Goal: Task Accomplishment & Management: Use online tool/utility

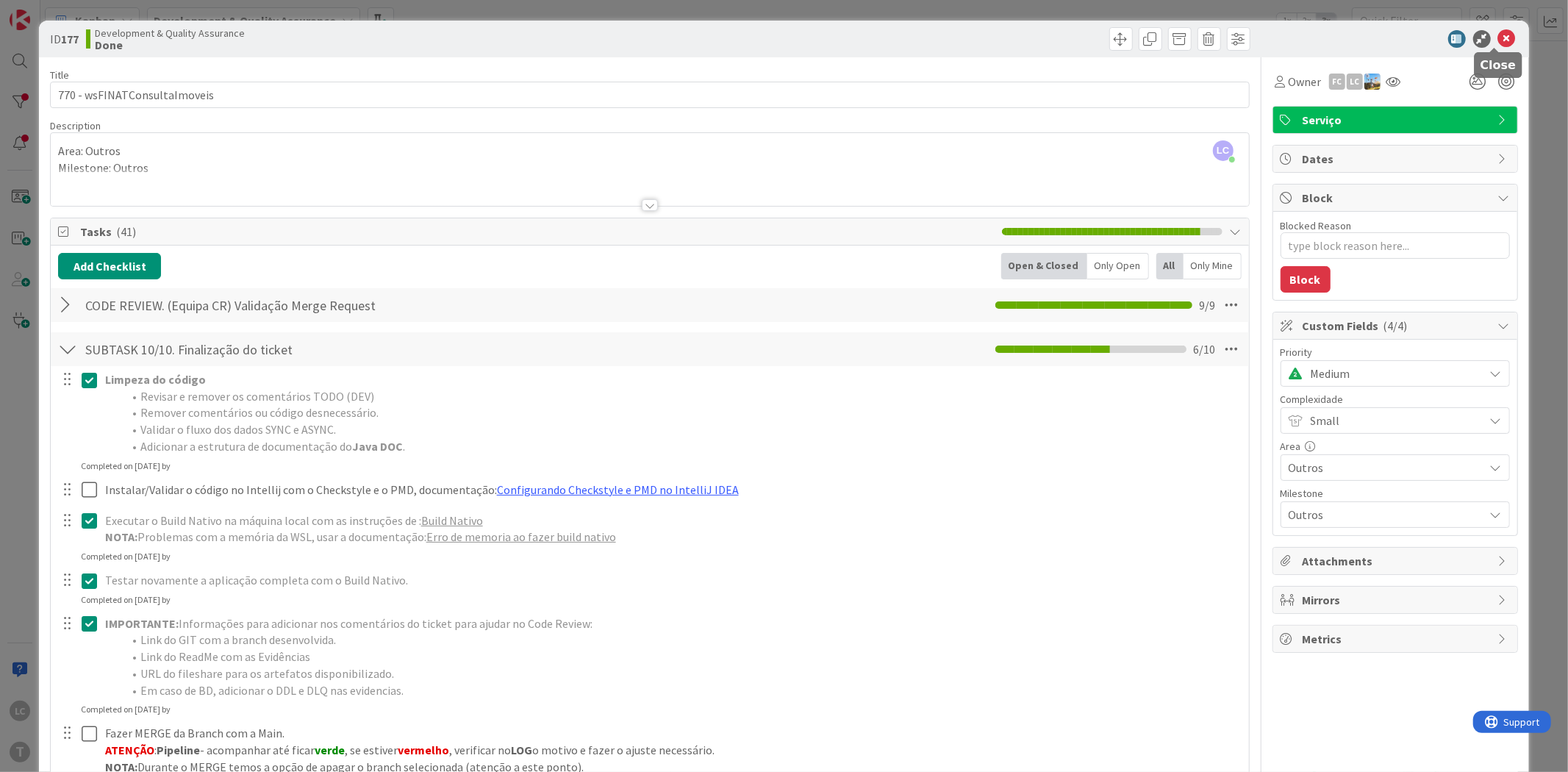
click at [1498, 35] on icon at bounding box center [1507, 39] width 17 height 17
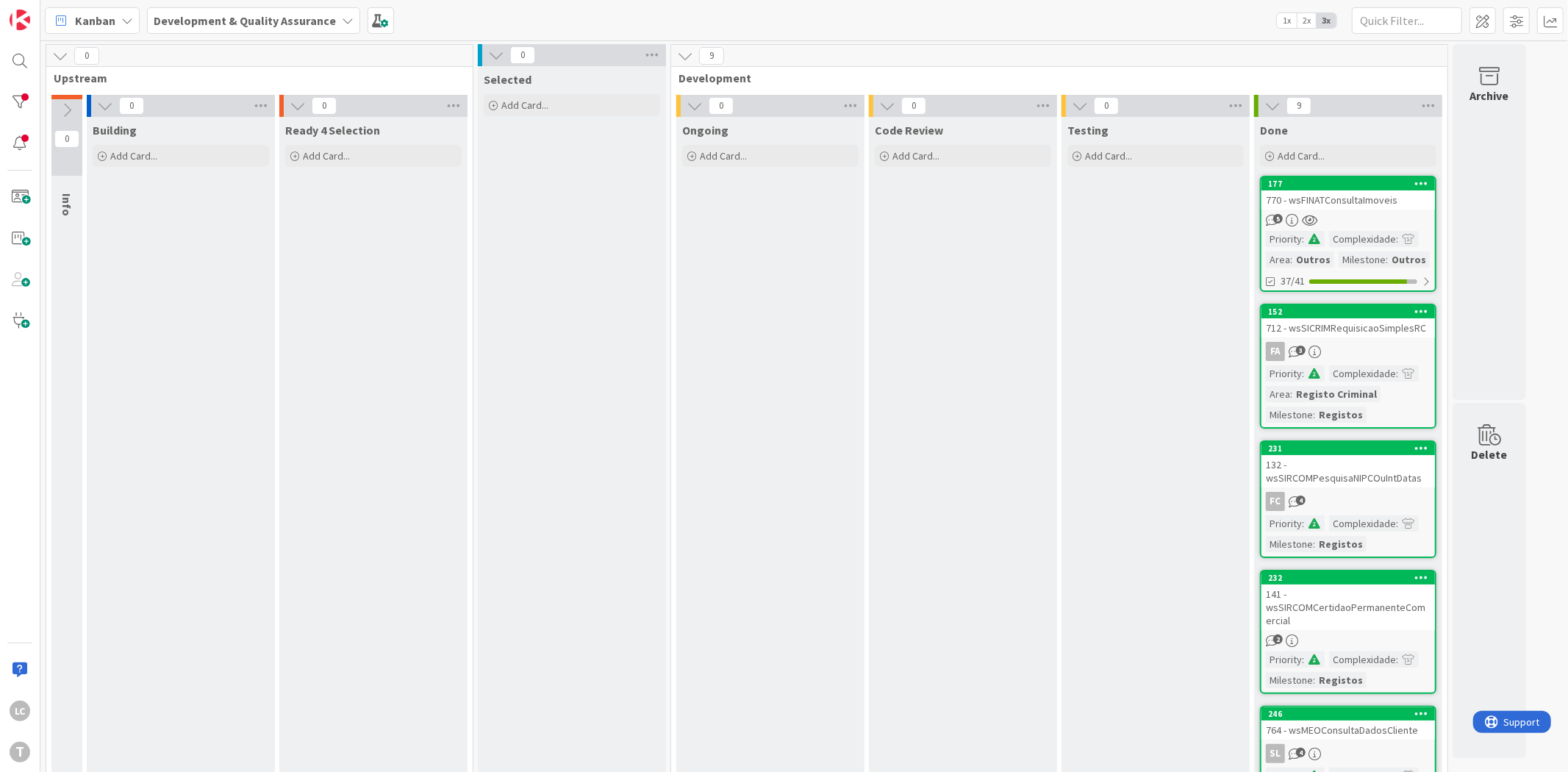
click at [1107, 281] on div "Testing Add Card..." at bounding box center [1155, 745] width 188 height 1256
click at [24, 94] on div at bounding box center [20, 102] width 29 height 29
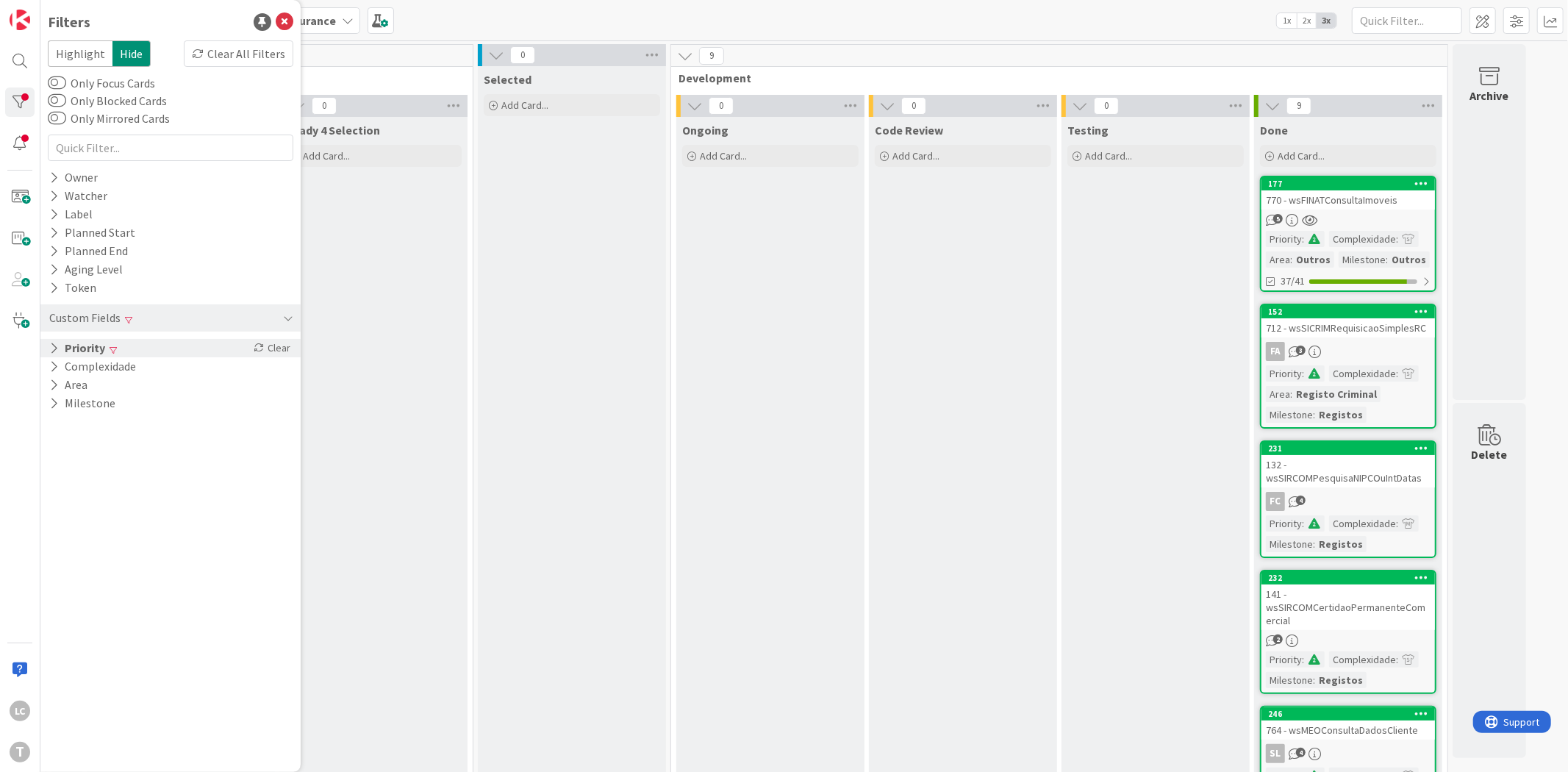
click at [87, 344] on button "Priority" at bounding box center [77, 348] width 59 height 18
click at [274, 345] on div "Clear" at bounding box center [272, 348] width 42 height 18
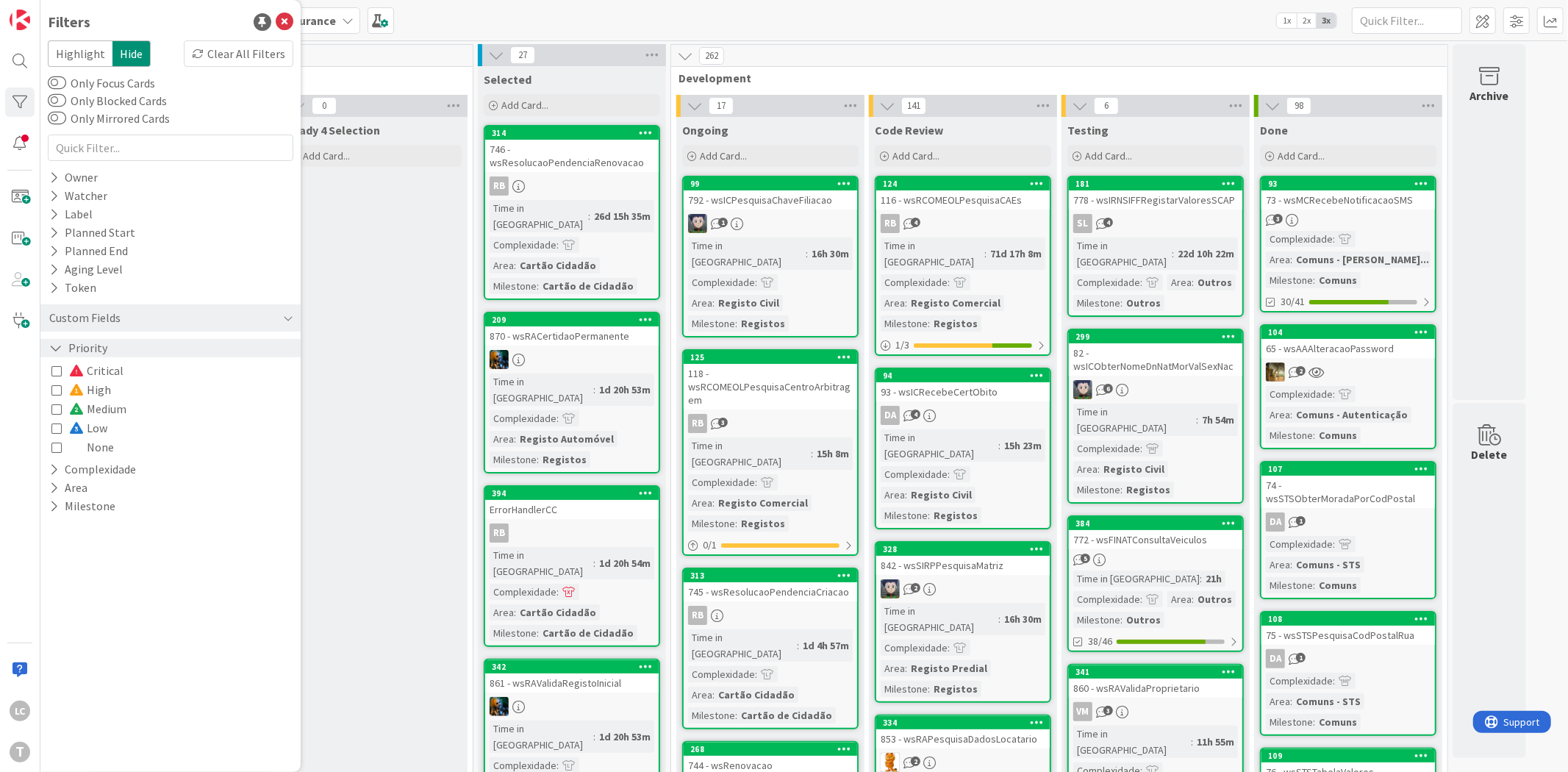
click at [1170, 209] on link "181 778 - wsIRNSIFFRegistarValoresSCAP SL 4 Time in Column : 22d 10h 22m Comple…" at bounding box center [1155, 246] width 176 height 141
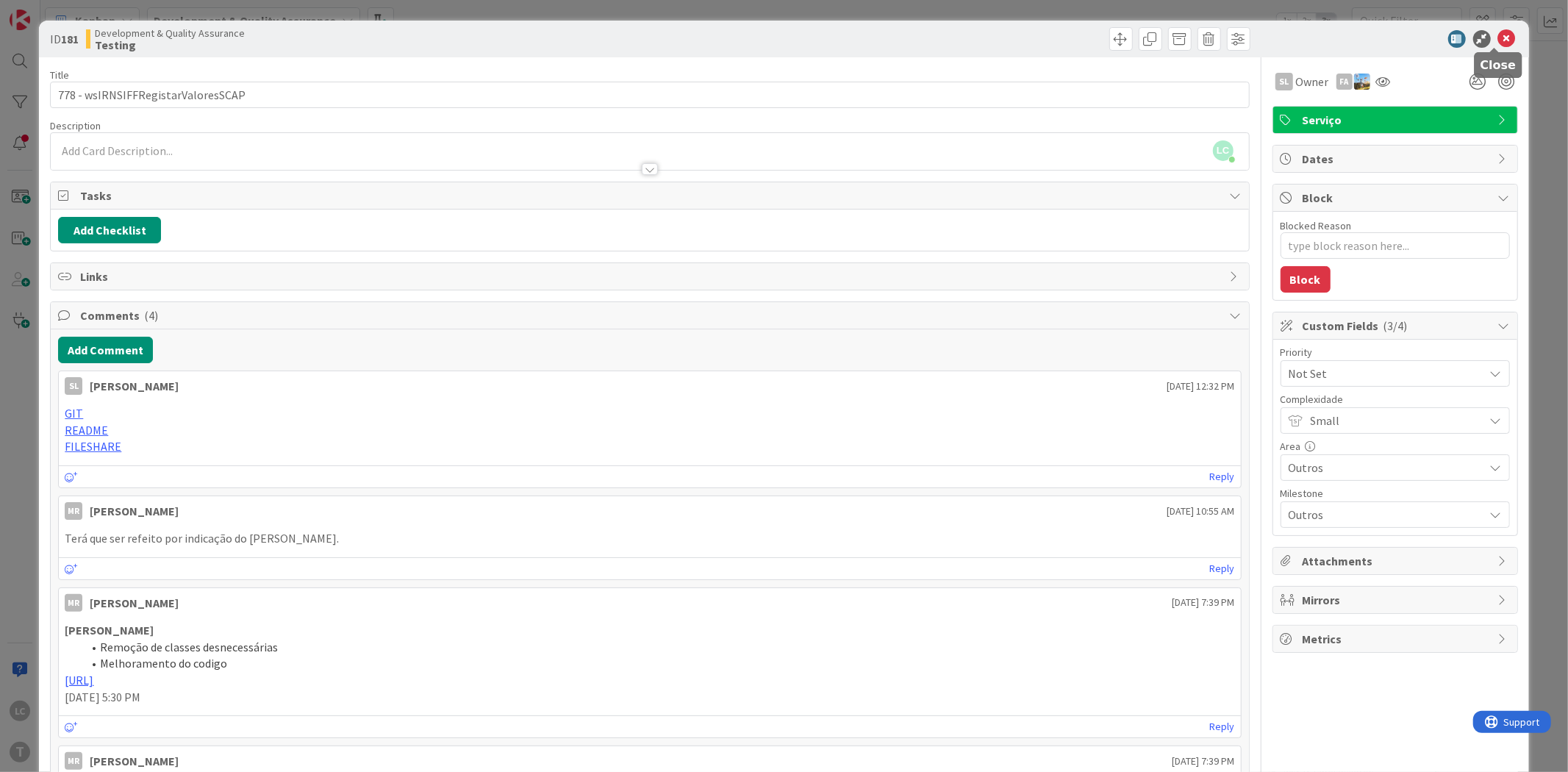
click at [1498, 35] on icon at bounding box center [1507, 39] width 17 height 17
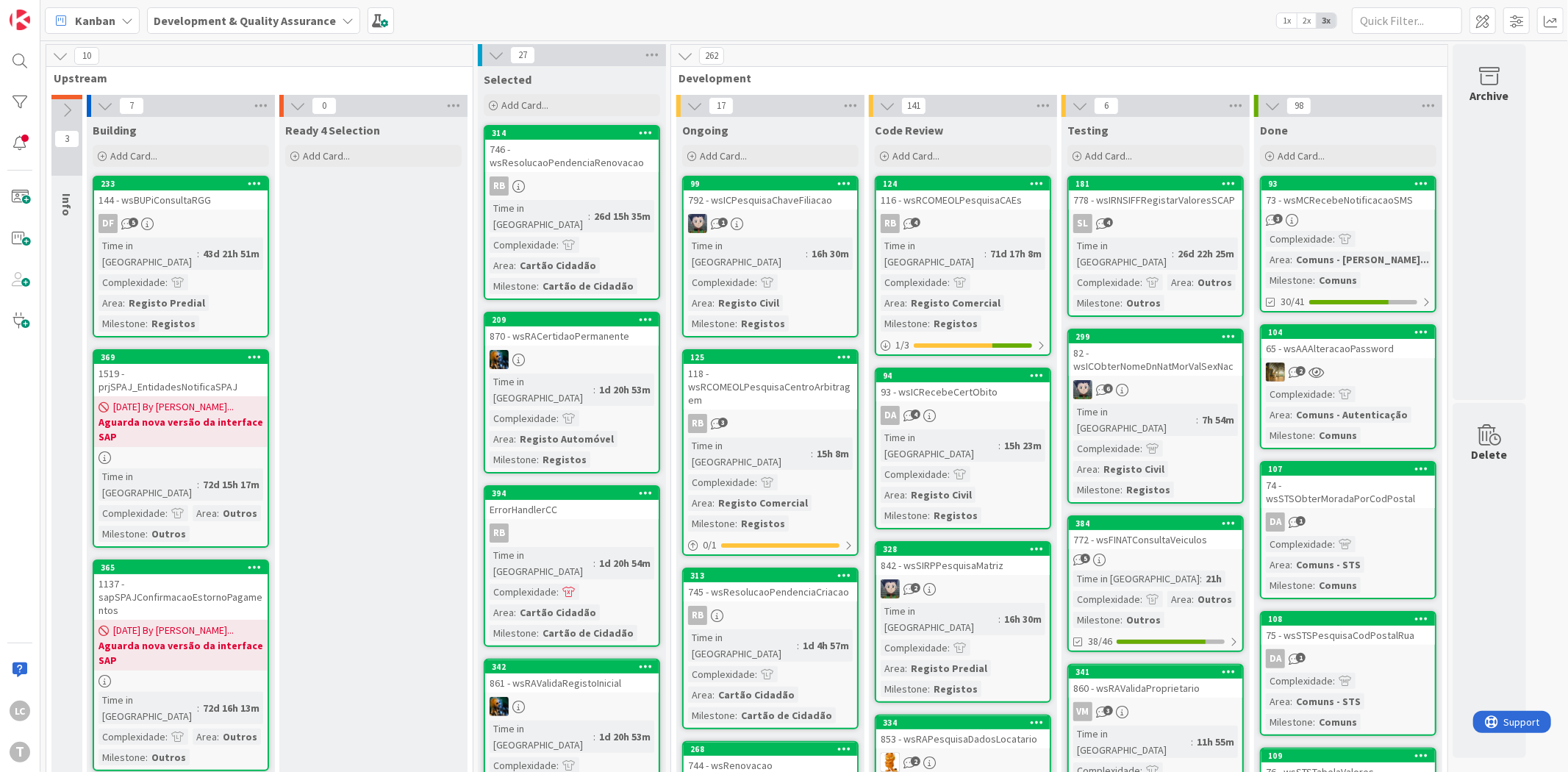
click at [1175, 357] on link "299 82 - wsICObterNomeDnNatMorValSexNac 6 Time in Column : 7h 54m Complexidade …" at bounding box center [1155, 416] width 176 height 175
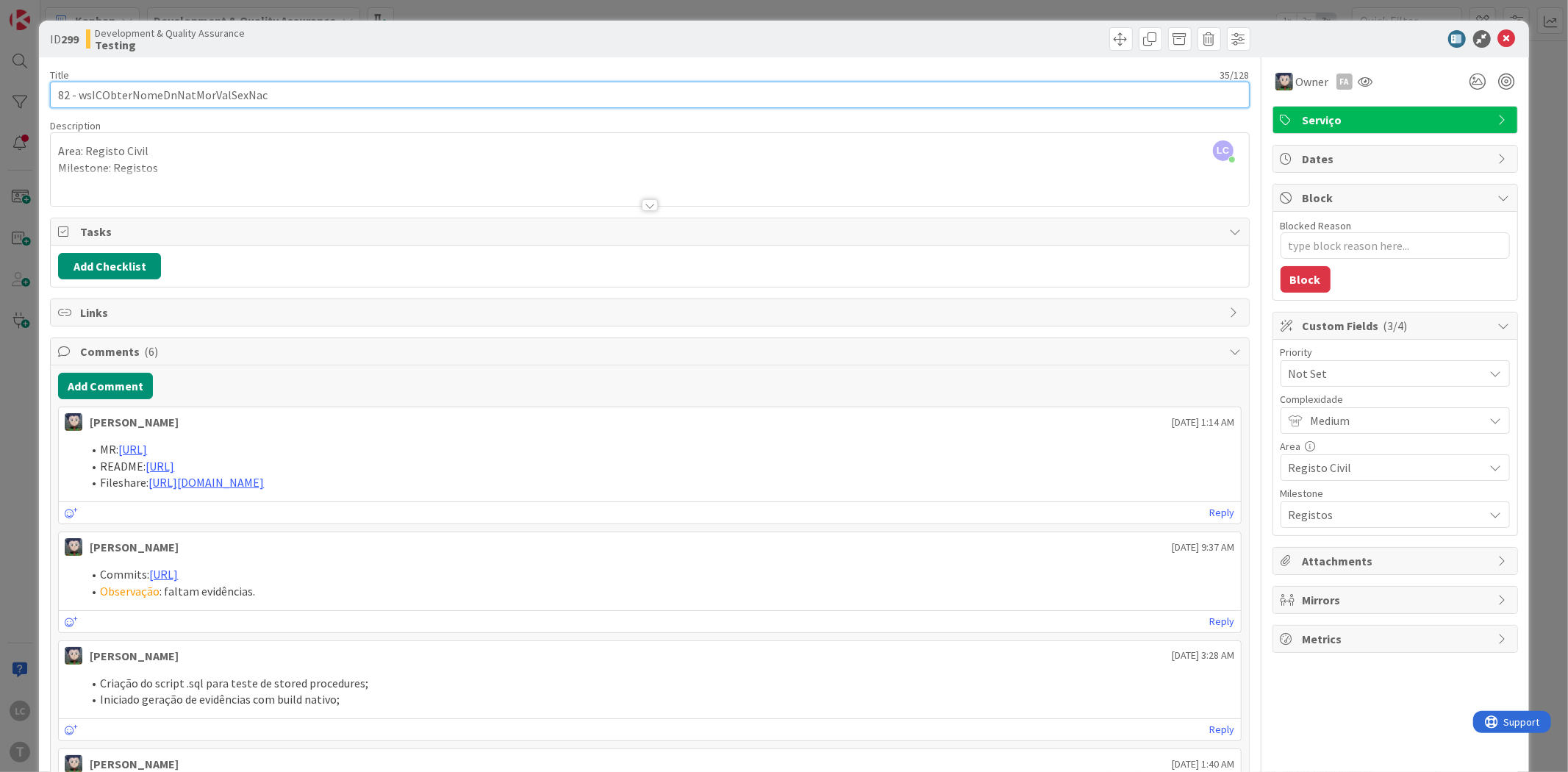
click at [195, 96] on input "82 - wsICObterNomeDnNatMorValSexNac" at bounding box center [650, 95] width 1199 height 27
click at [216, 95] on input "82 - wsICObterNomeDnNatMorValSexNac" at bounding box center [650, 95] width 1199 height 27
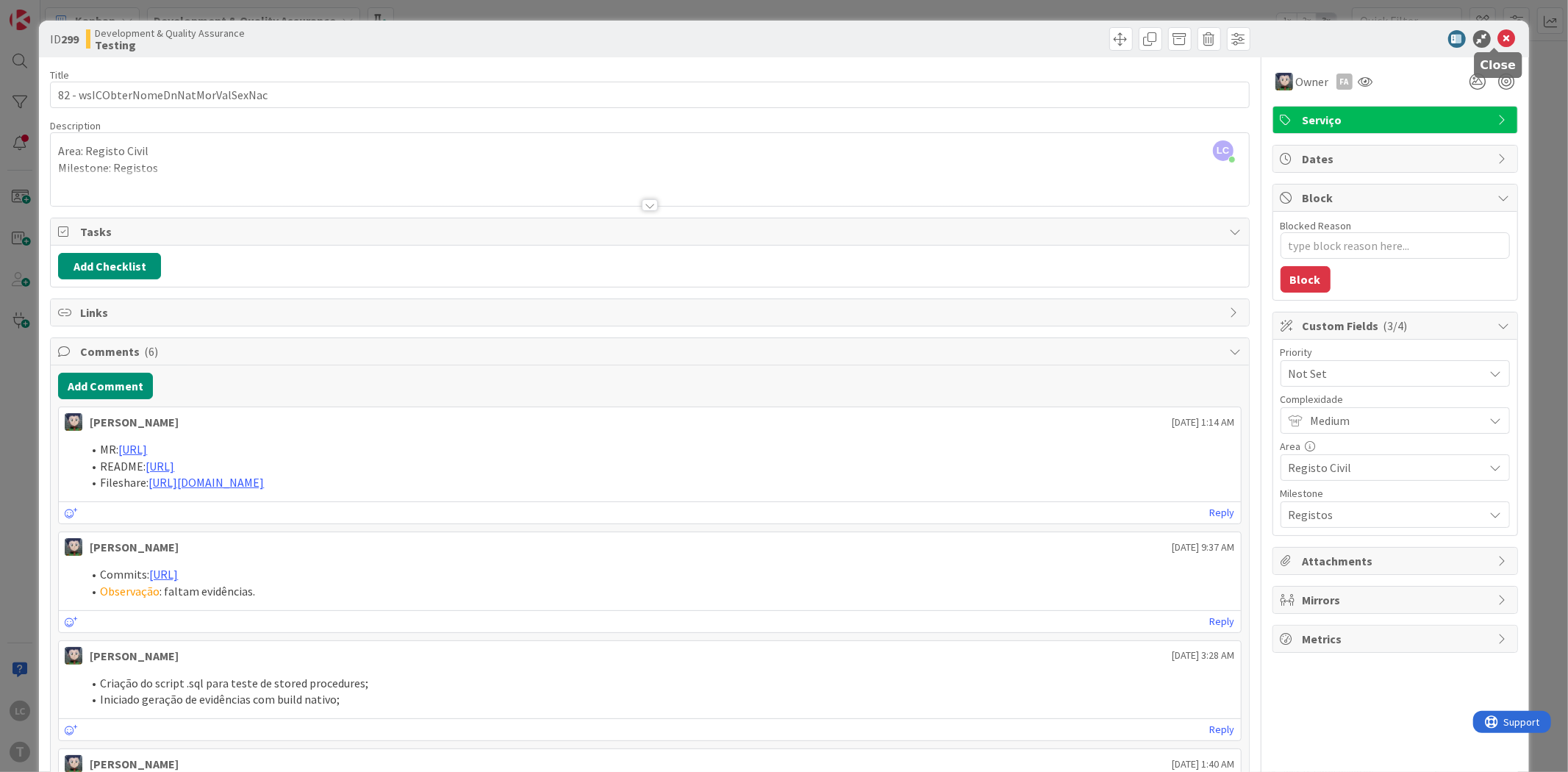
click at [1500, 42] on icon at bounding box center [1507, 39] width 17 height 17
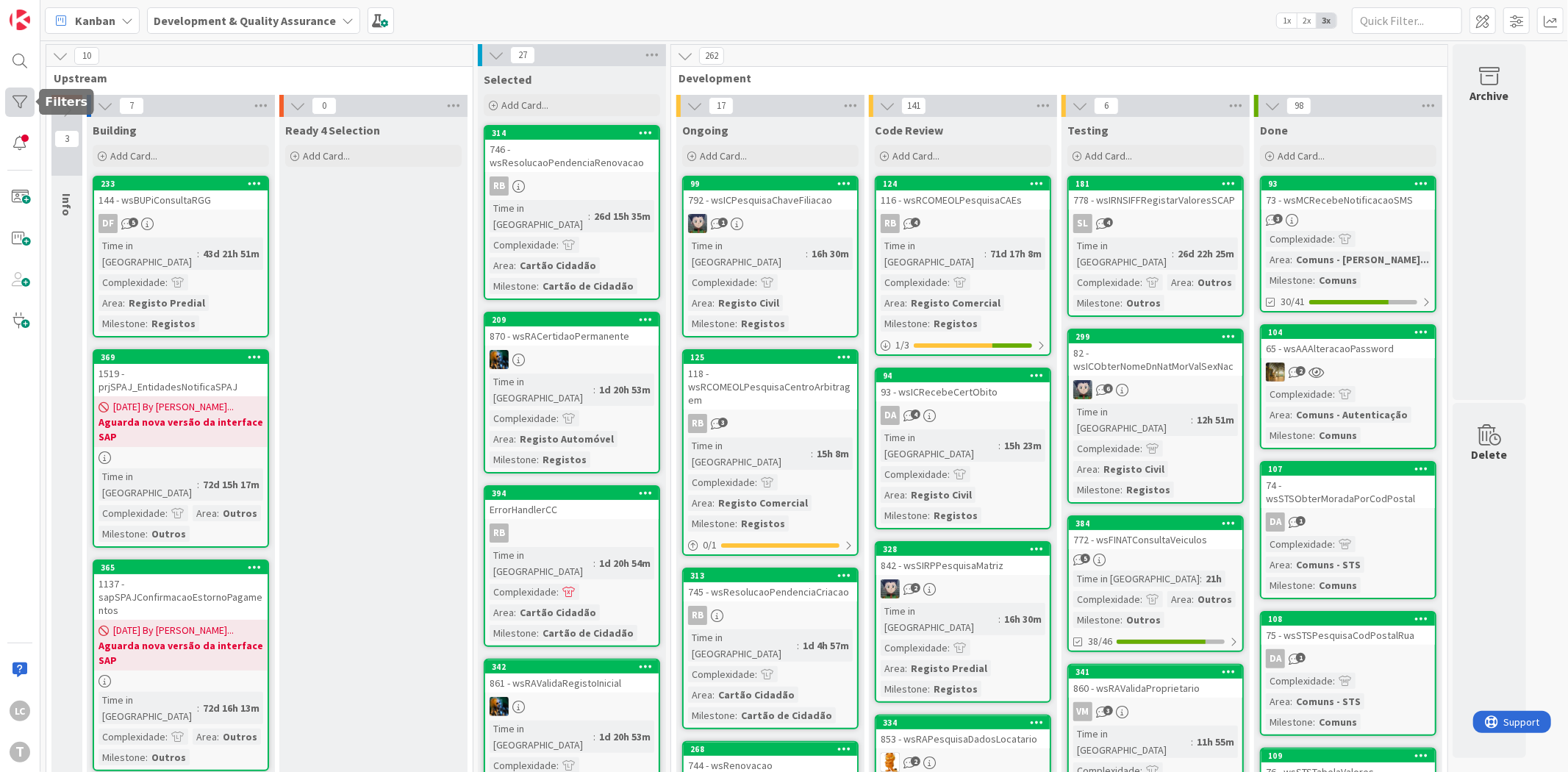
click at [18, 98] on div at bounding box center [20, 102] width 29 height 29
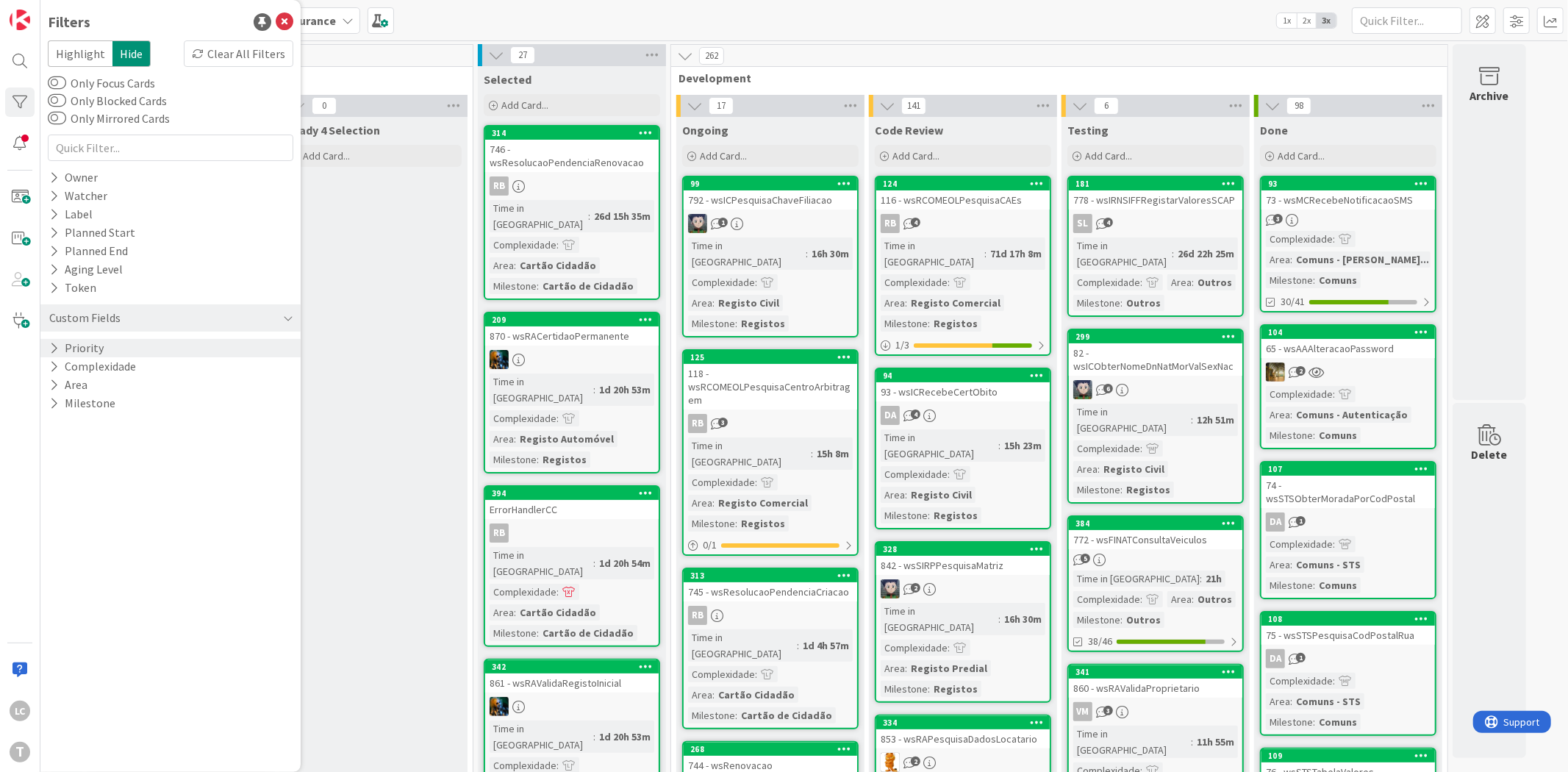
click at [110, 349] on div "Priority" at bounding box center [170, 348] width 260 height 18
click at [57, 388] on icon at bounding box center [56, 390] width 10 height 10
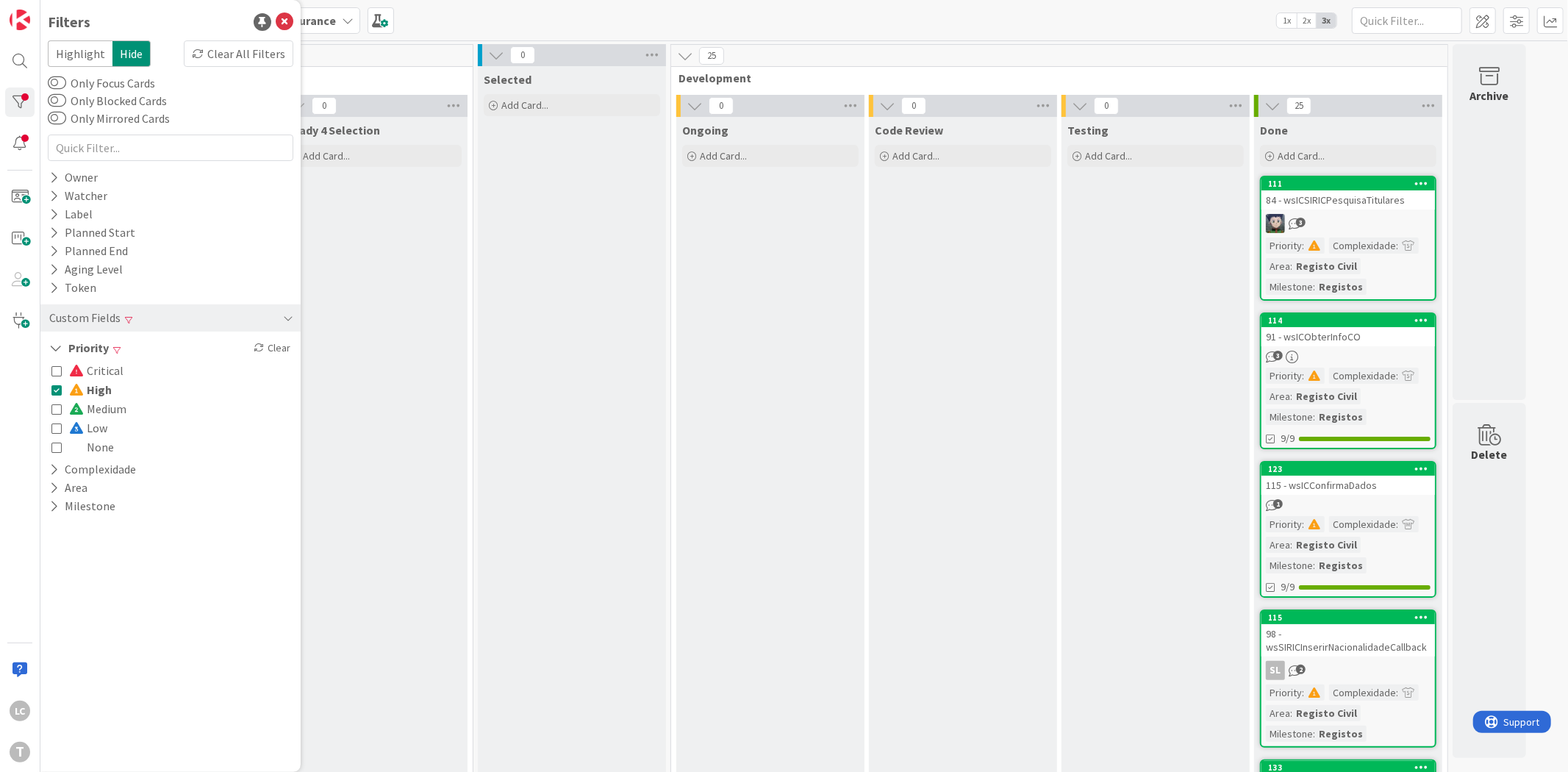
click at [54, 393] on icon at bounding box center [56, 390] width 10 height 10
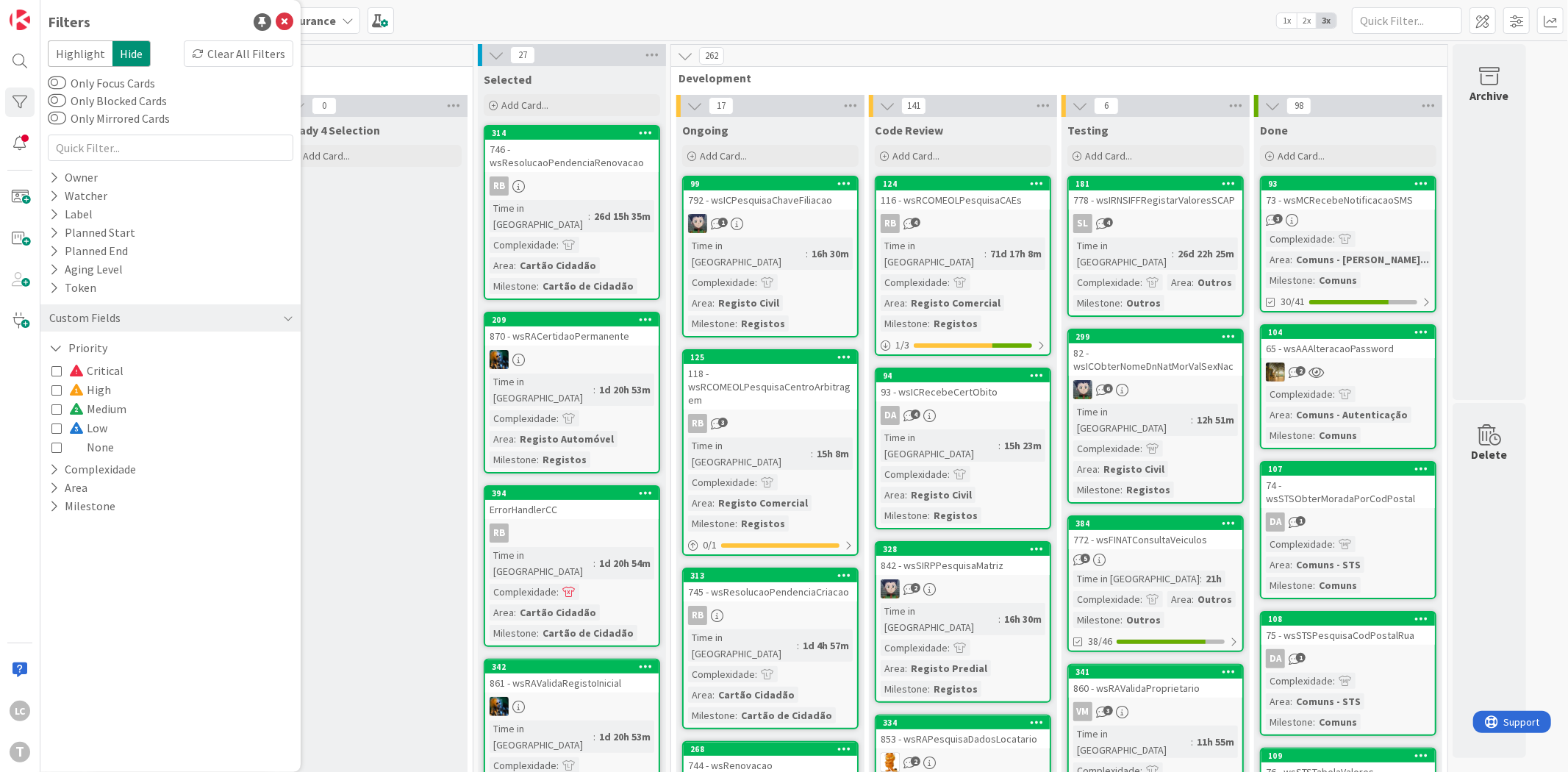
click at [53, 410] on icon at bounding box center [56, 408] width 10 height 10
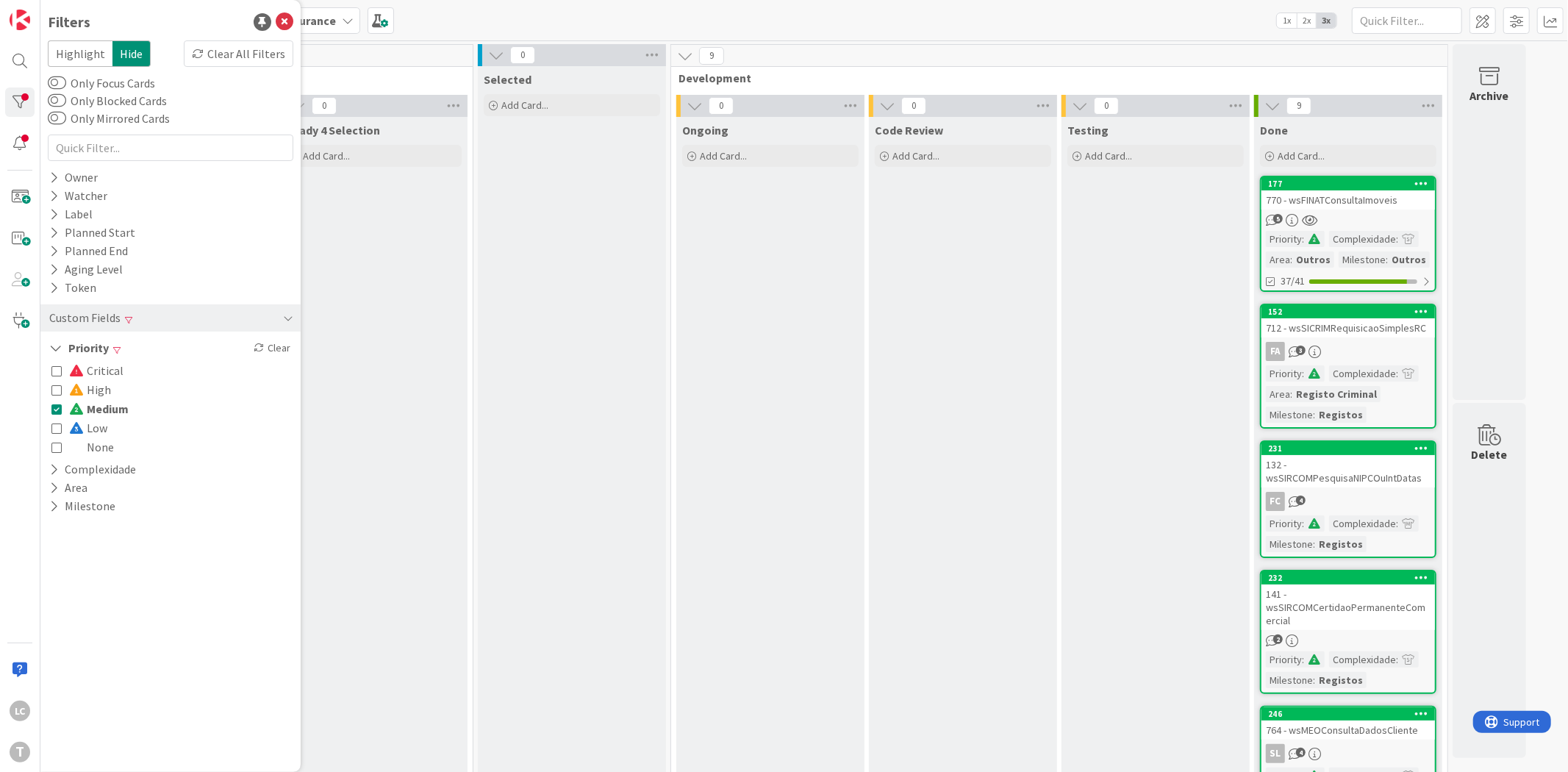
click at [1367, 202] on div "770 - wsFINATConsultaImoveis" at bounding box center [1348, 200] width 173 height 19
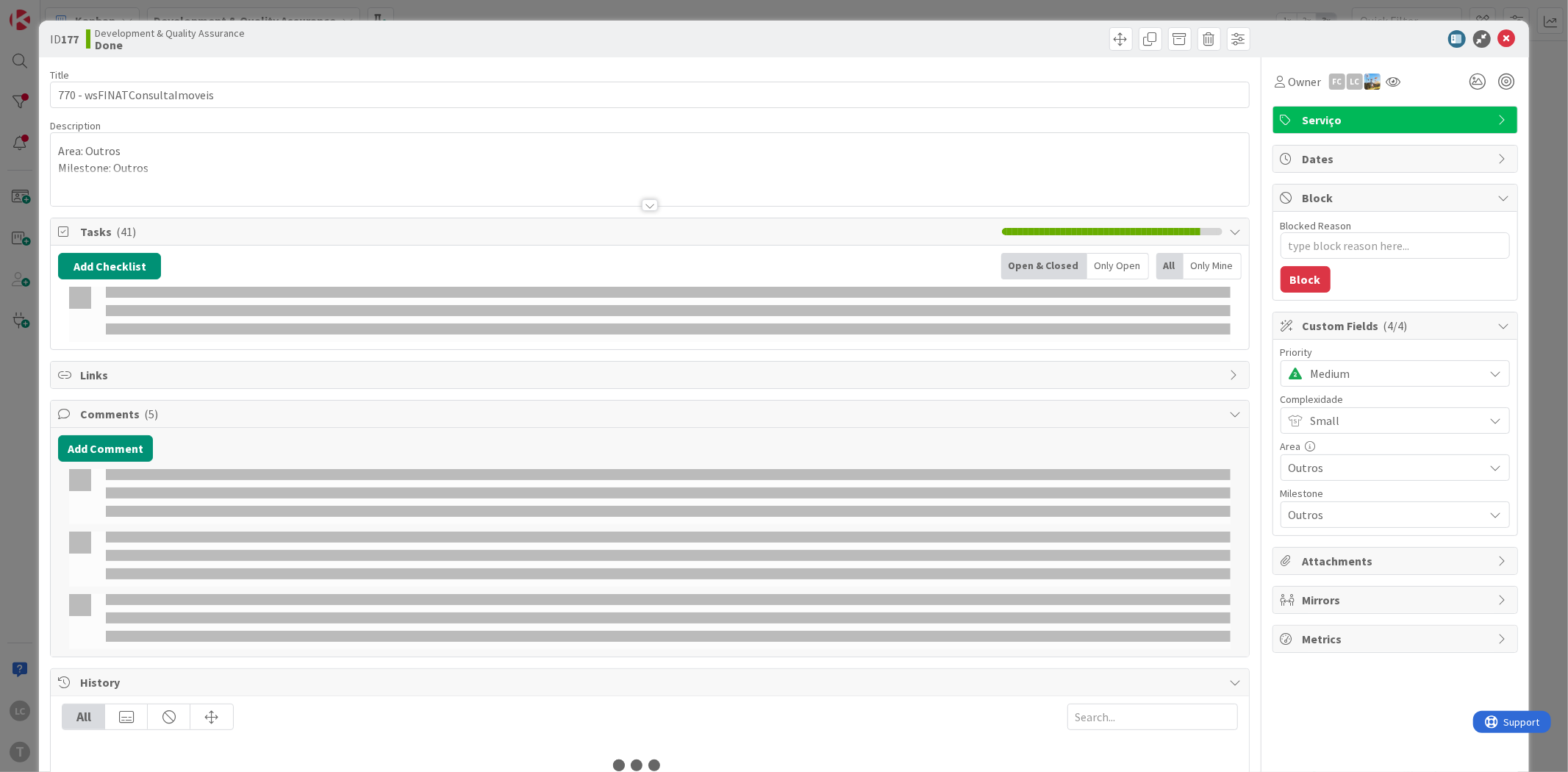
type textarea "x"
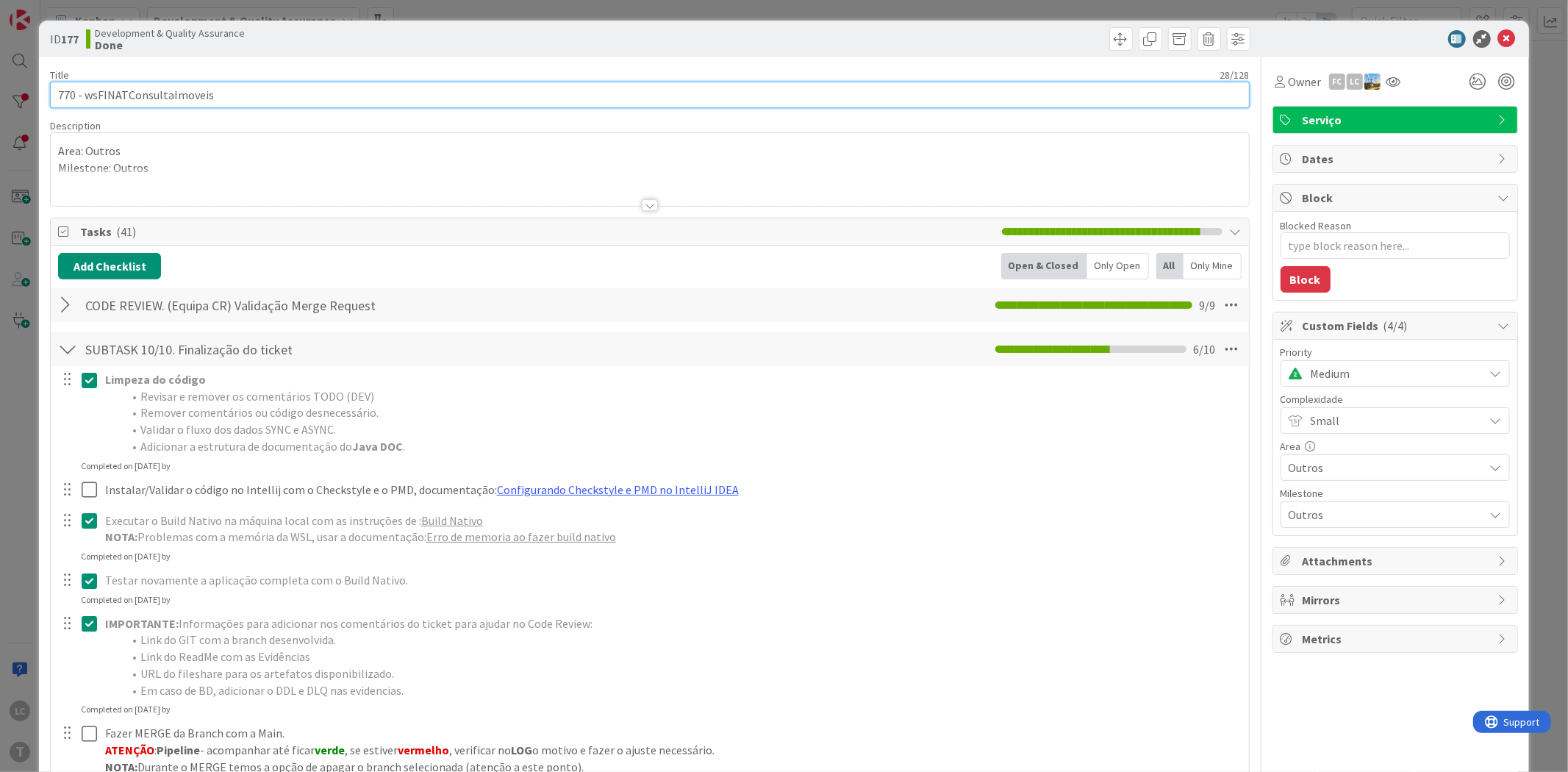
click at [194, 99] on input "770 - wsFINATConsultaImoveis" at bounding box center [650, 95] width 1199 height 27
drag, startPoint x: 195, startPoint y: 99, endPoint x: 236, endPoint y: 111, distance: 42.7
click at [195, 99] on input "770 - wsFINATConsultaImoveis" at bounding box center [650, 95] width 1199 height 27
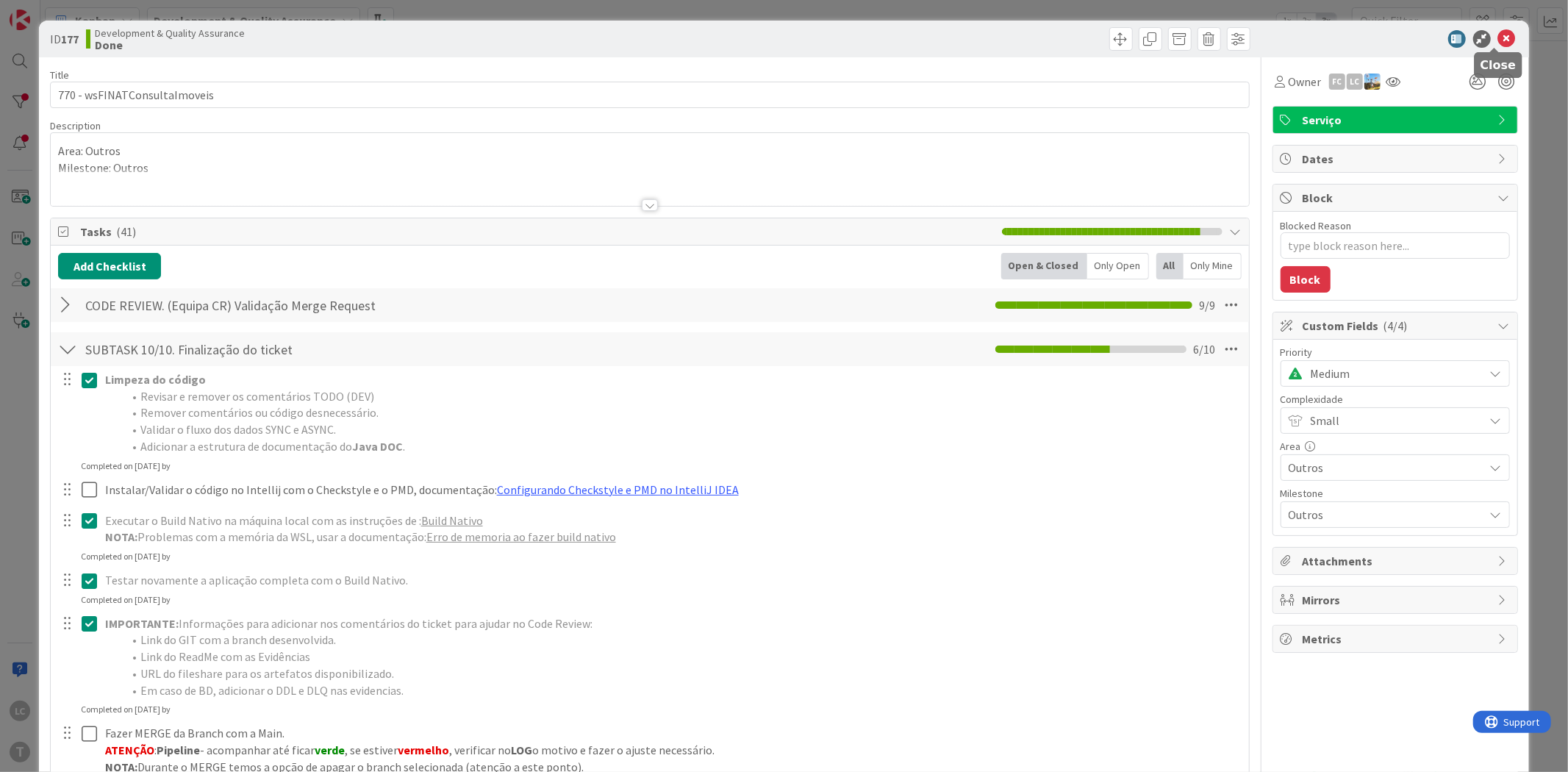
click at [1498, 39] on icon at bounding box center [1507, 39] width 17 height 17
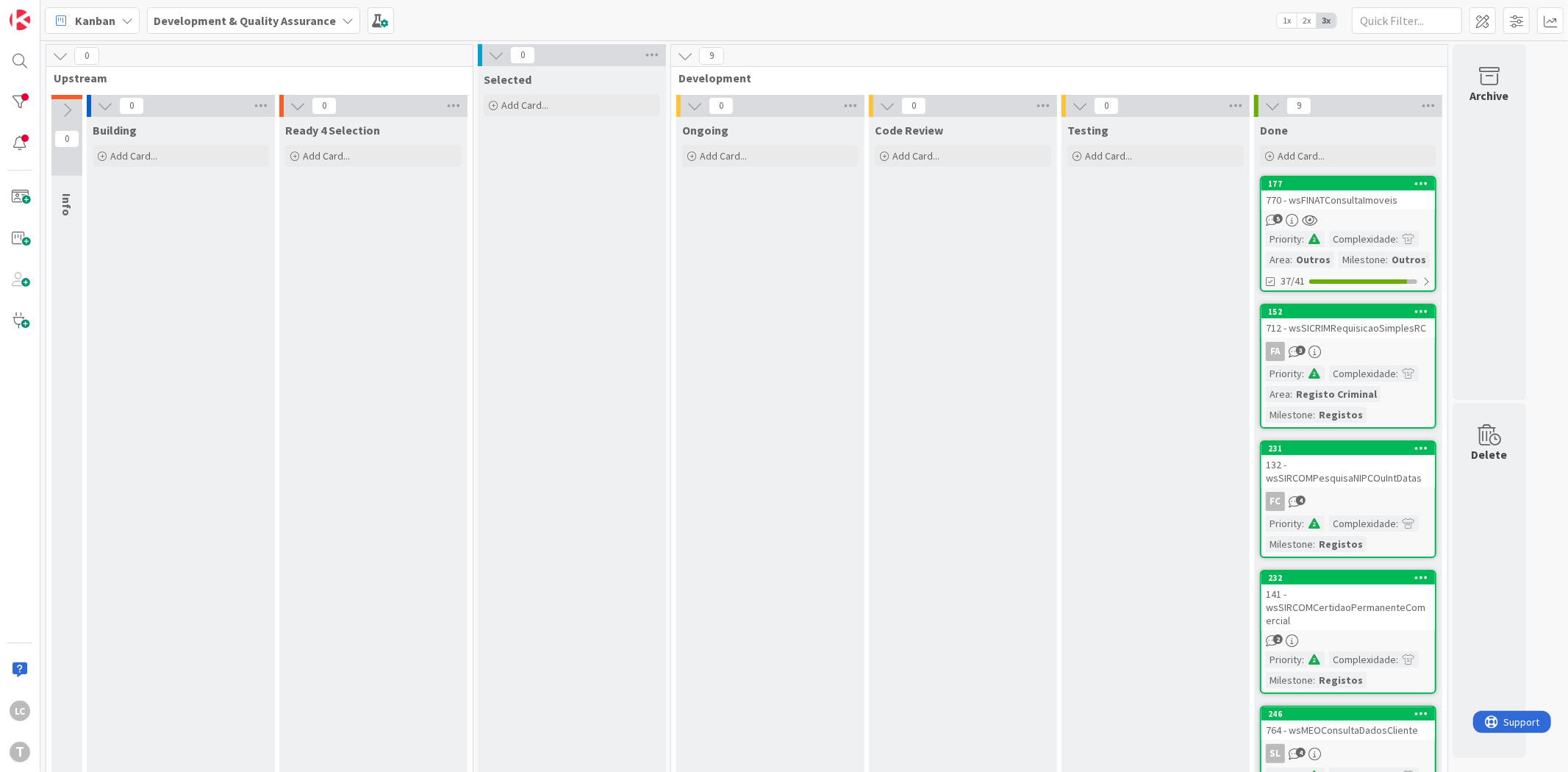
click at [1107, 373] on div "Testing Add Card..." at bounding box center [1155, 745] width 188 height 1256
click at [8, 97] on div at bounding box center [20, 102] width 29 height 29
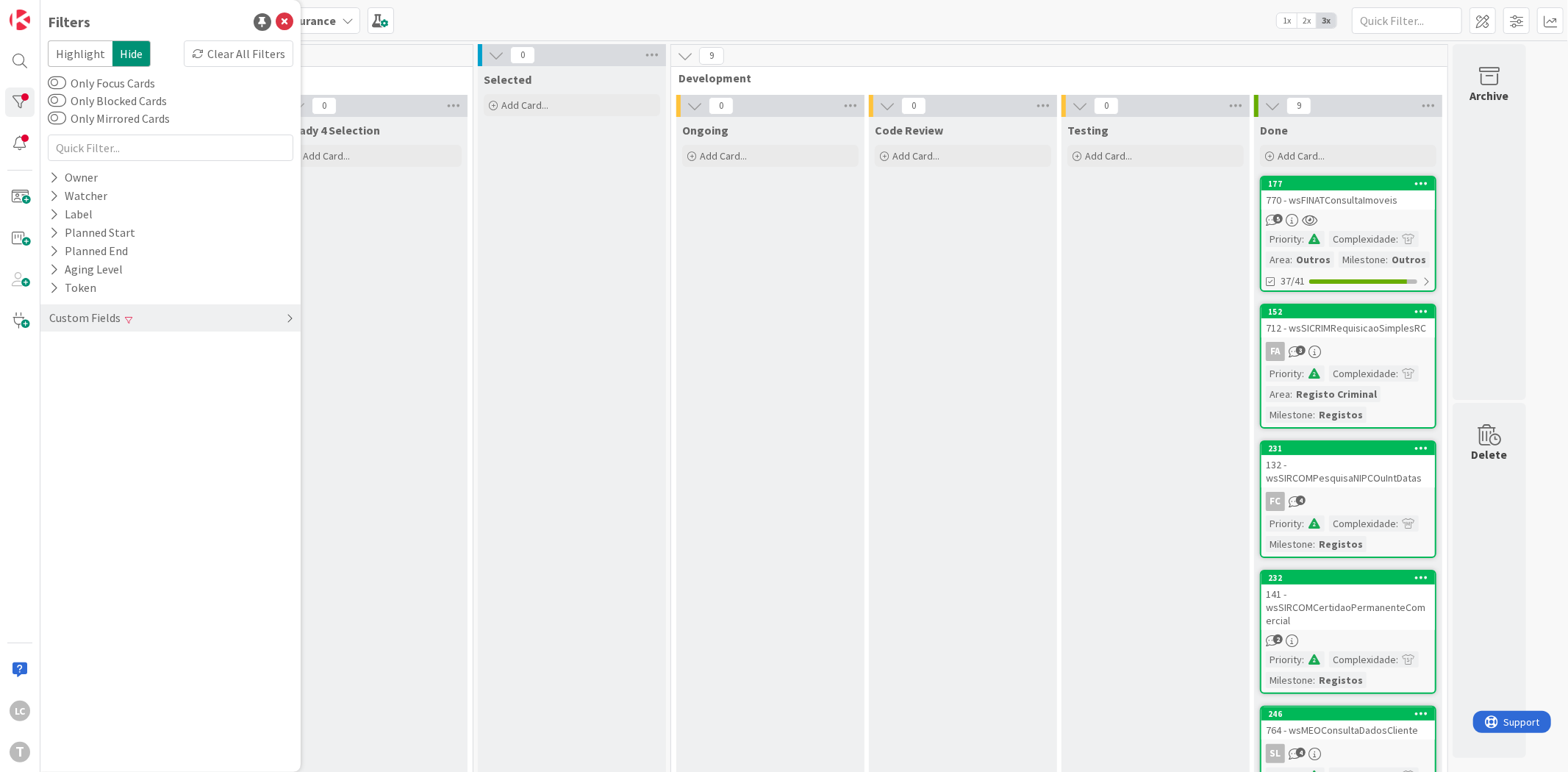
click at [253, 311] on div "Custom Fields" at bounding box center [170, 318] width 260 height 28
click at [277, 350] on div "Clear" at bounding box center [272, 348] width 42 height 18
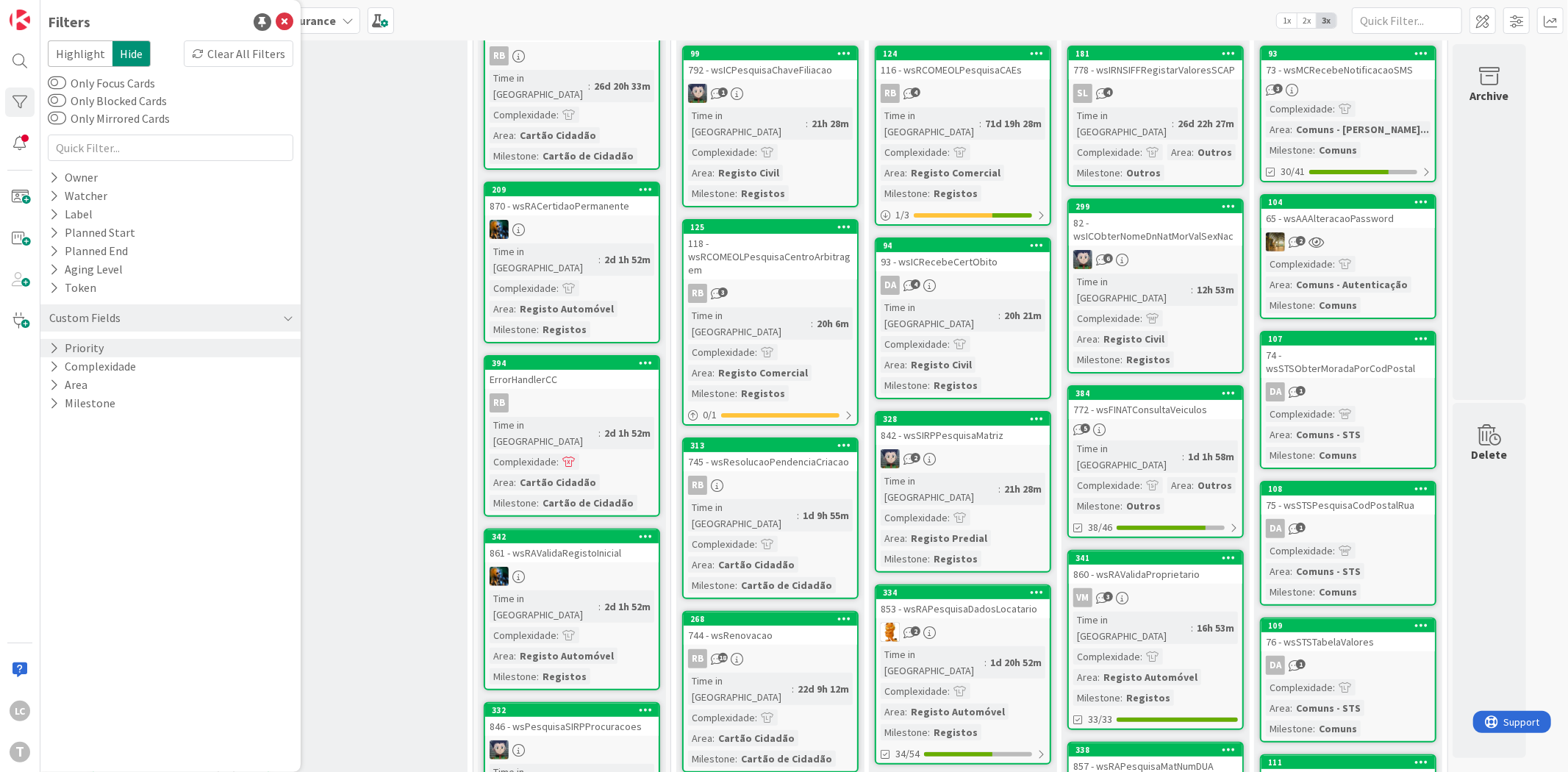
scroll to position [163, 0]
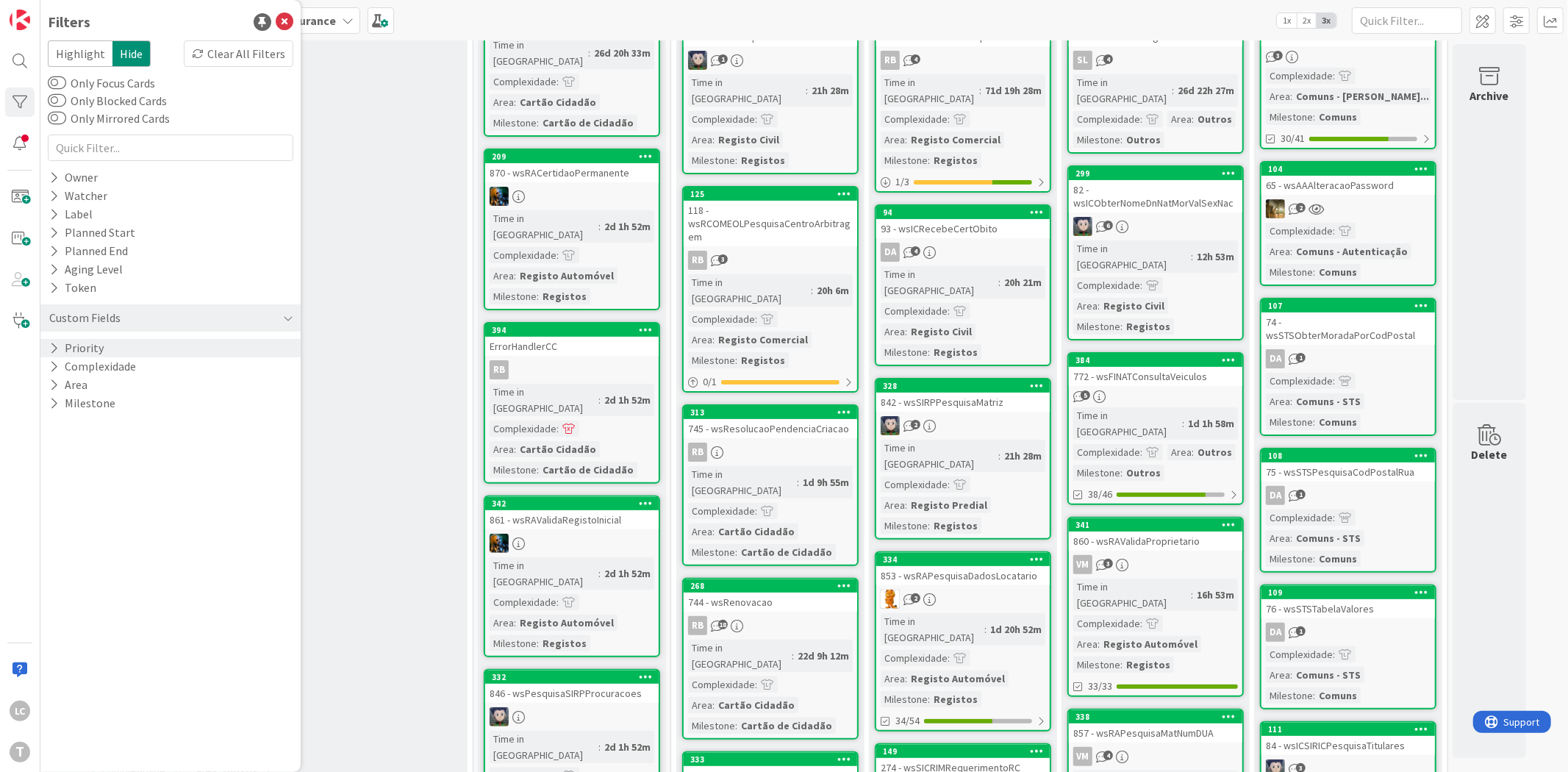
click at [1154, 367] on div "772 - wsFINATConsultaVeiculos" at bounding box center [1155, 376] width 173 height 19
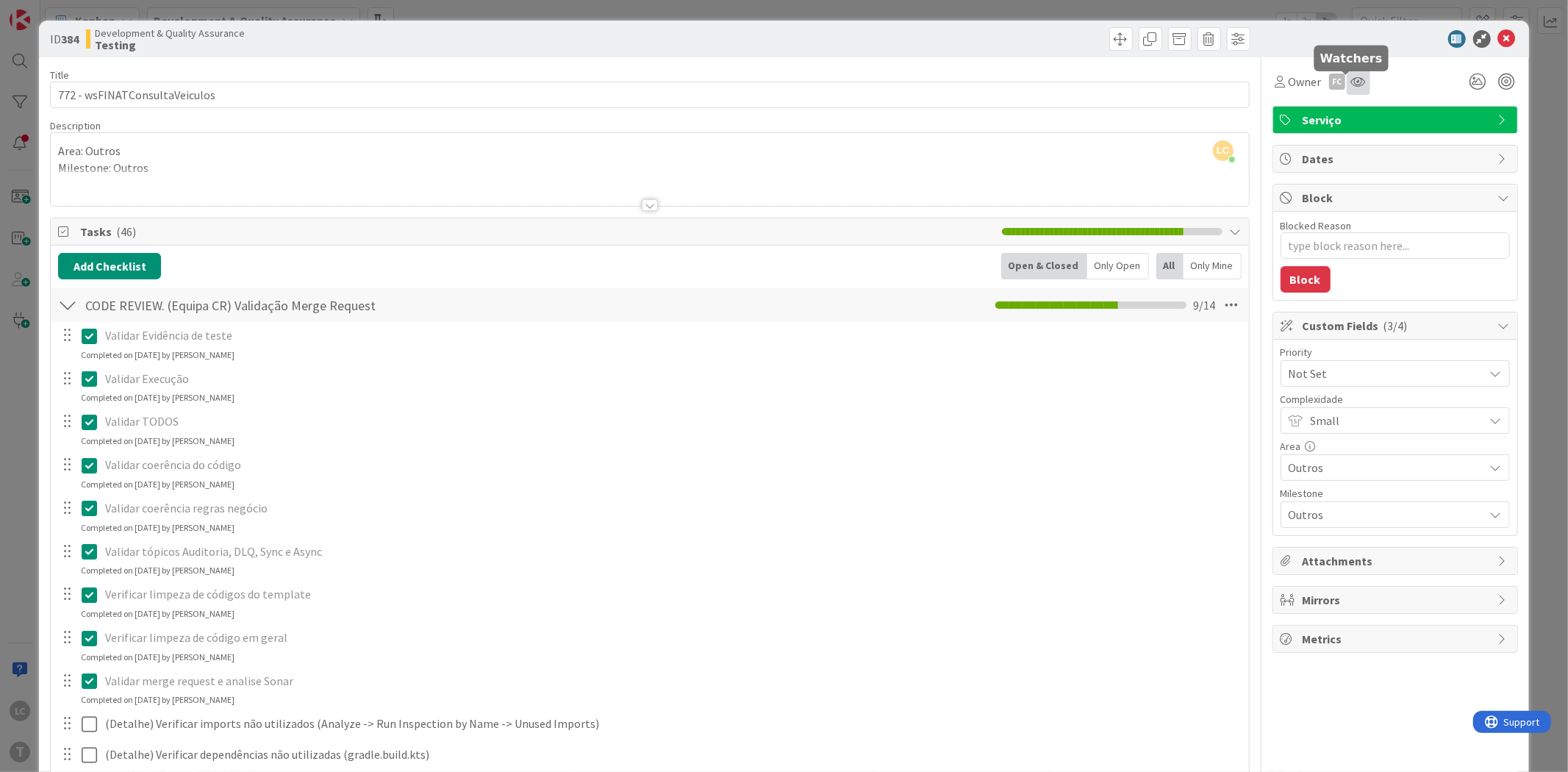
click at [1351, 82] on icon at bounding box center [1358, 81] width 15 height 12
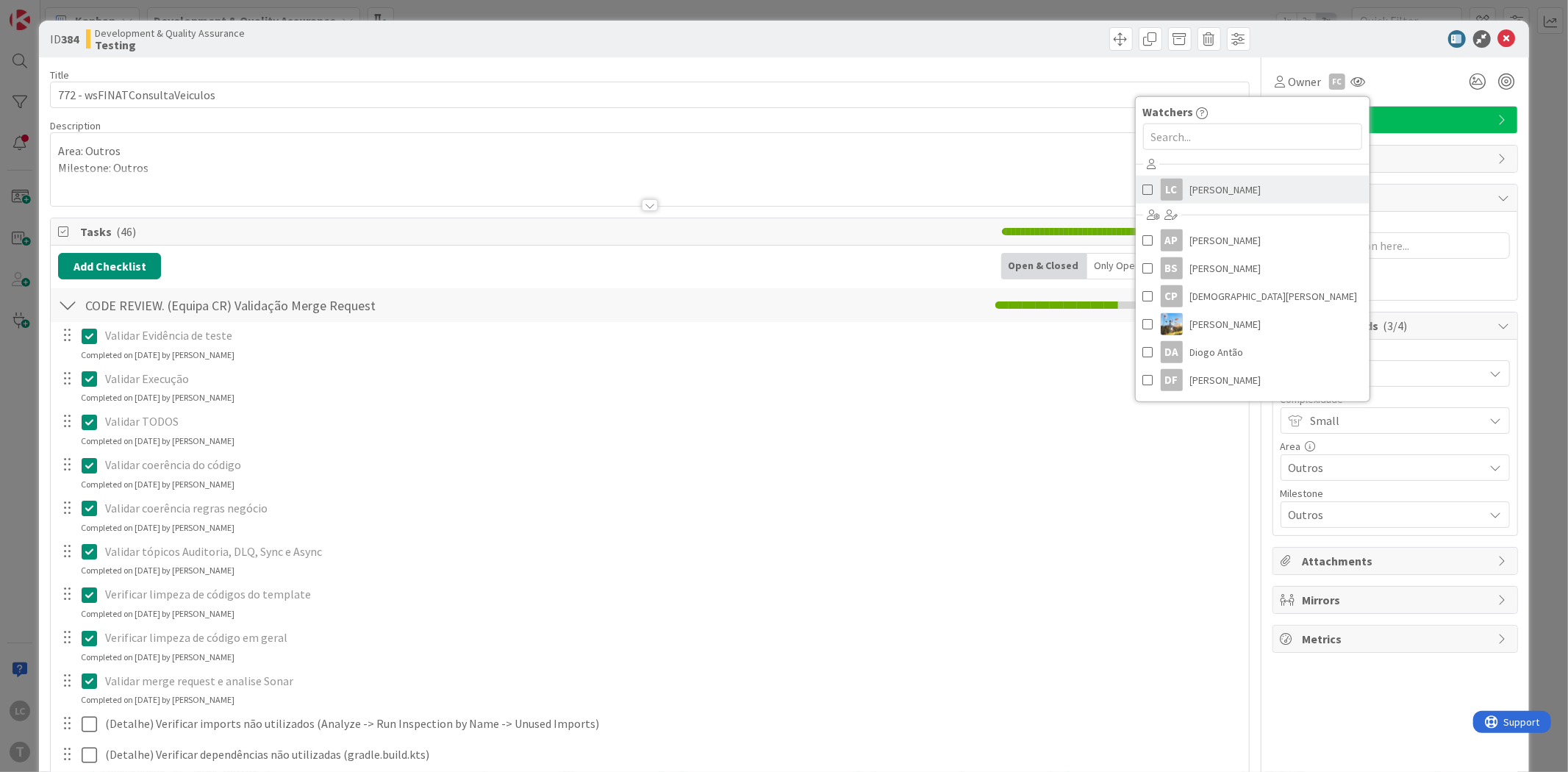
click at [1143, 184] on span at bounding box center [1148, 190] width 10 height 22
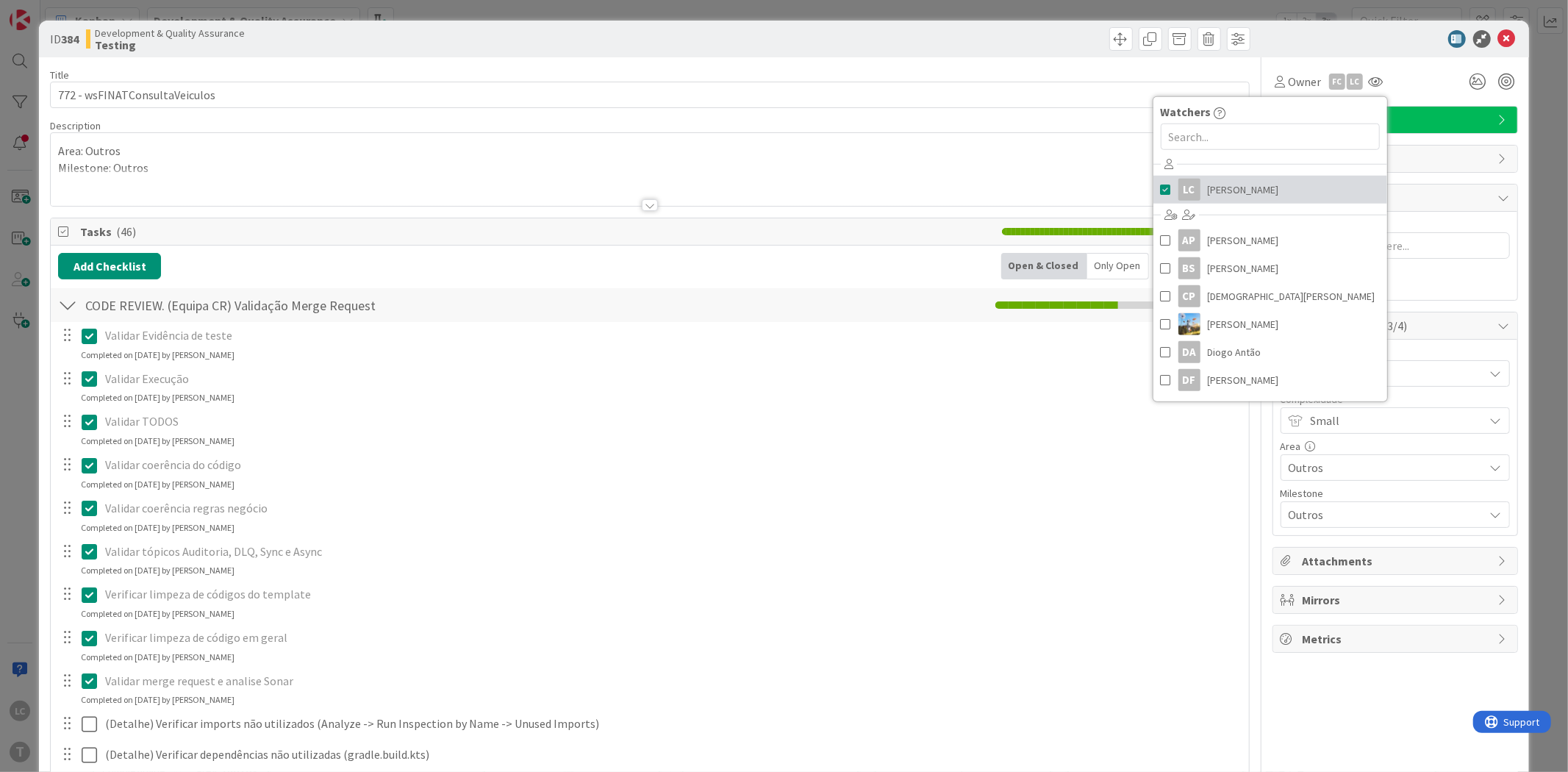
type textarea "x"
click at [1401, 65] on div "Owner FC LC Watchers LC [PERSON_NAME] AP [PERSON_NAME] Filho [PERSON_NAME] [PER…" at bounding box center [1395, 76] width 245 height 38
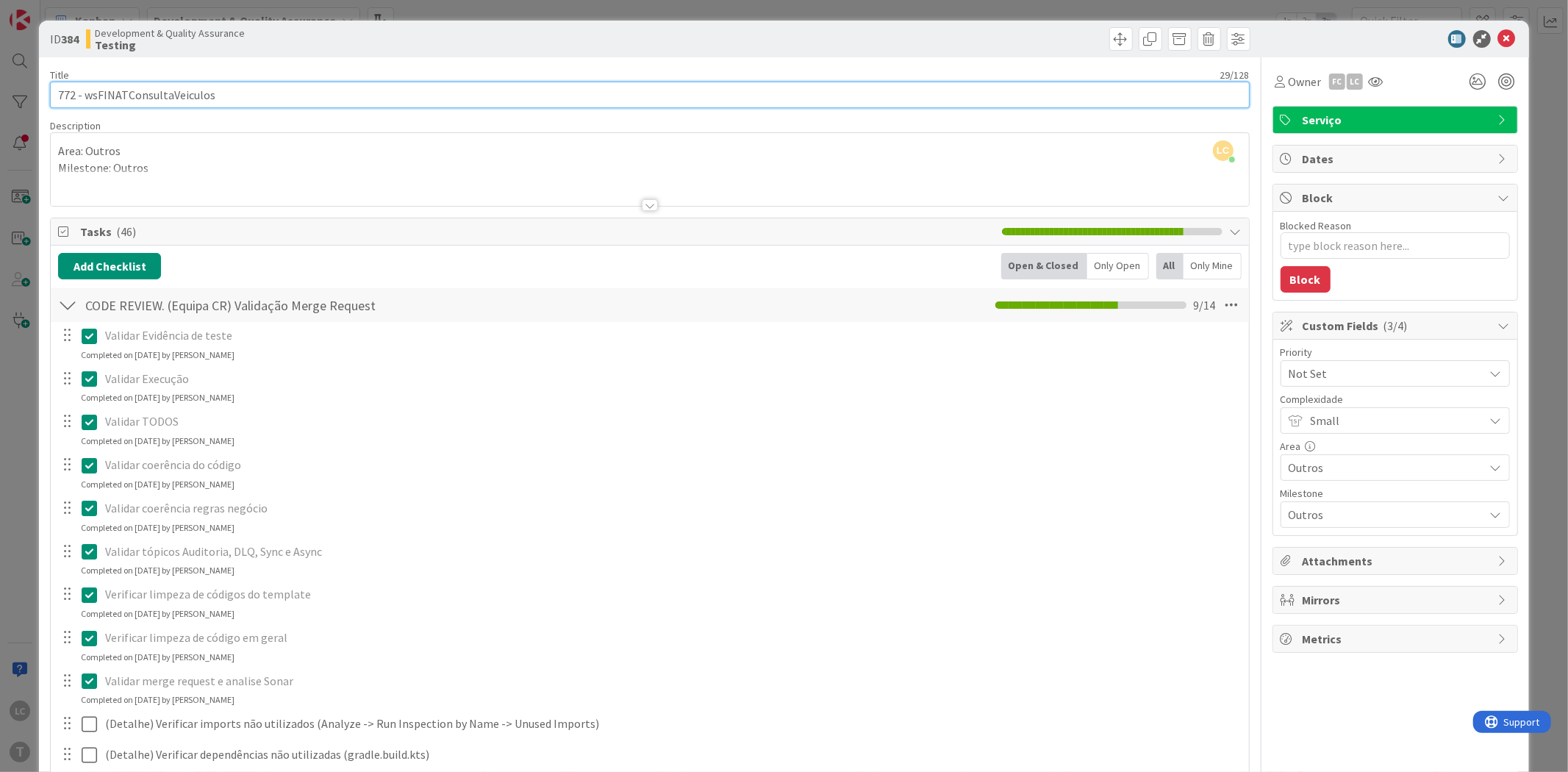
click at [200, 95] on input "772 - wsFINATConsultaVeiculos" at bounding box center [650, 95] width 1199 height 27
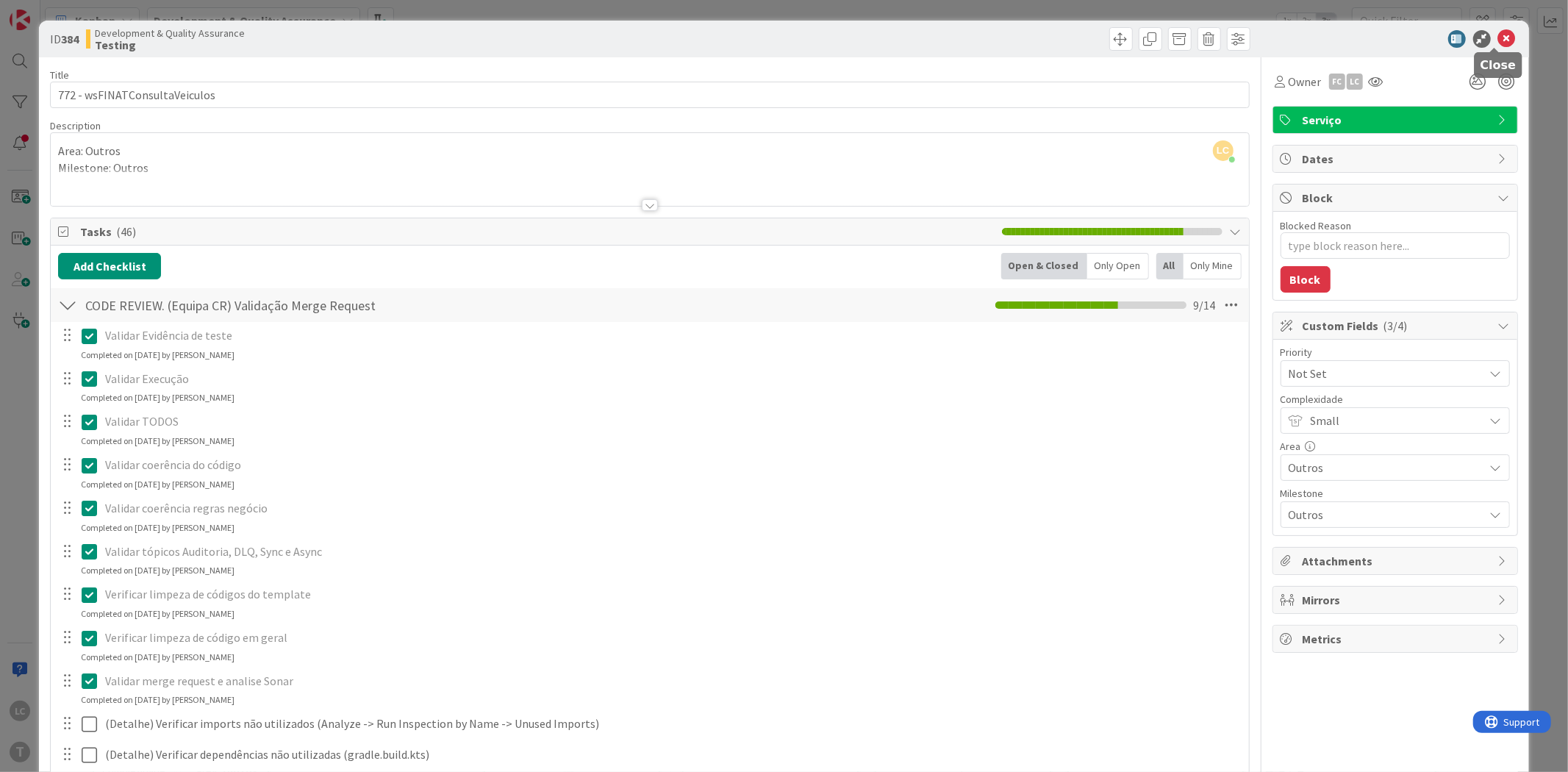
drag, startPoint x: 1494, startPoint y: 39, endPoint x: 1449, endPoint y: 26, distance: 46.8
click at [1498, 39] on icon at bounding box center [1507, 39] width 17 height 17
